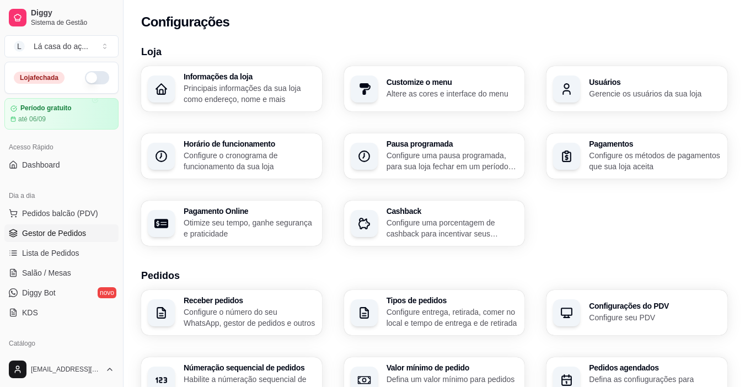
click at [45, 233] on span "Gestor de Pedidos" at bounding box center [54, 233] width 64 height 11
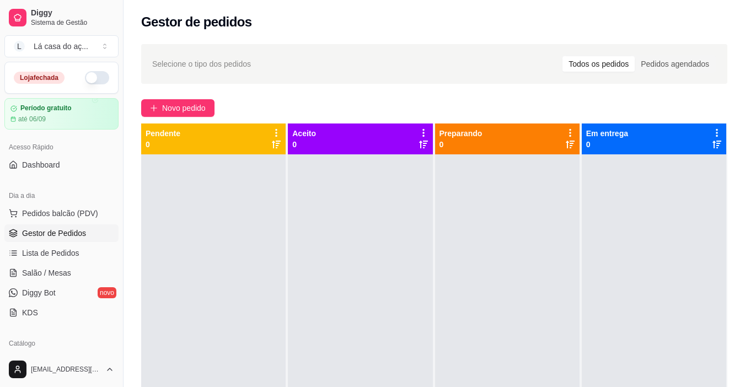
click at [85, 77] on button "button" at bounding box center [97, 77] width 24 height 13
click at [72, 255] on span "Lista de Pedidos" at bounding box center [50, 253] width 57 height 11
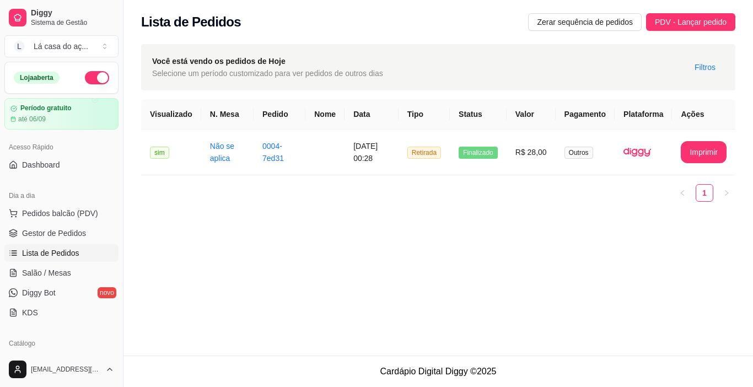
click at [488, 124] on th "Status" at bounding box center [478, 114] width 57 height 30
click at [473, 114] on th "Status" at bounding box center [478, 114] width 57 height 30
click at [489, 157] on span "Finalizado" at bounding box center [478, 153] width 39 height 12
